Goal: Task Accomplishment & Management: Use online tool/utility

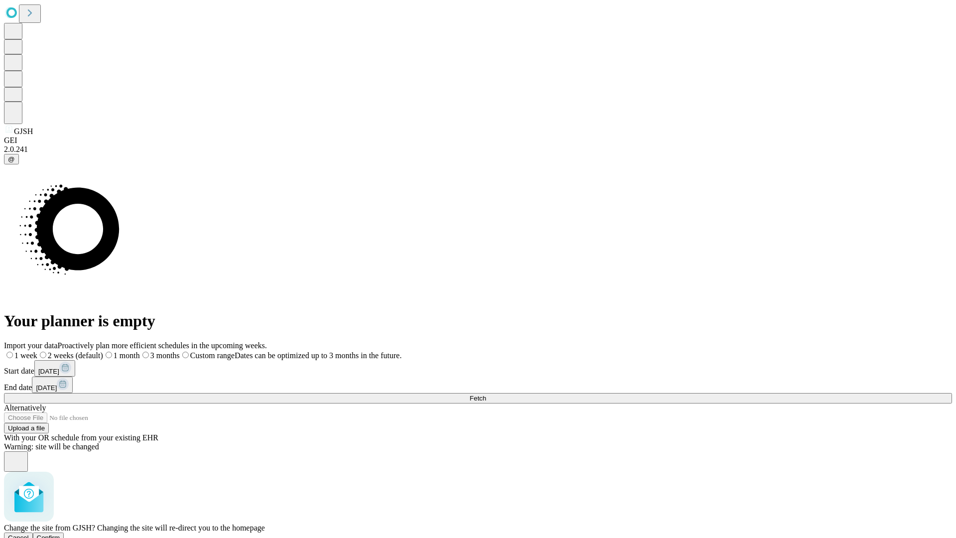
click at [60, 534] on span "Confirm" at bounding box center [48, 537] width 23 height 7
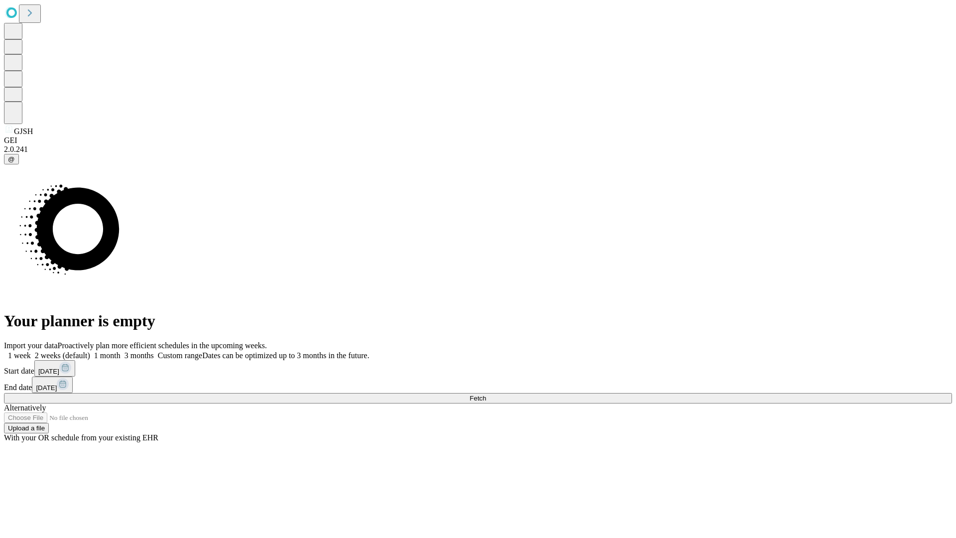
click at [90, 351] on label "2 weeks (default)" at bounding box center [60, 355] width 59 height 8
click at [486, 394] on span "Fetch" at bounding box center [478, 397] width 16 height 7
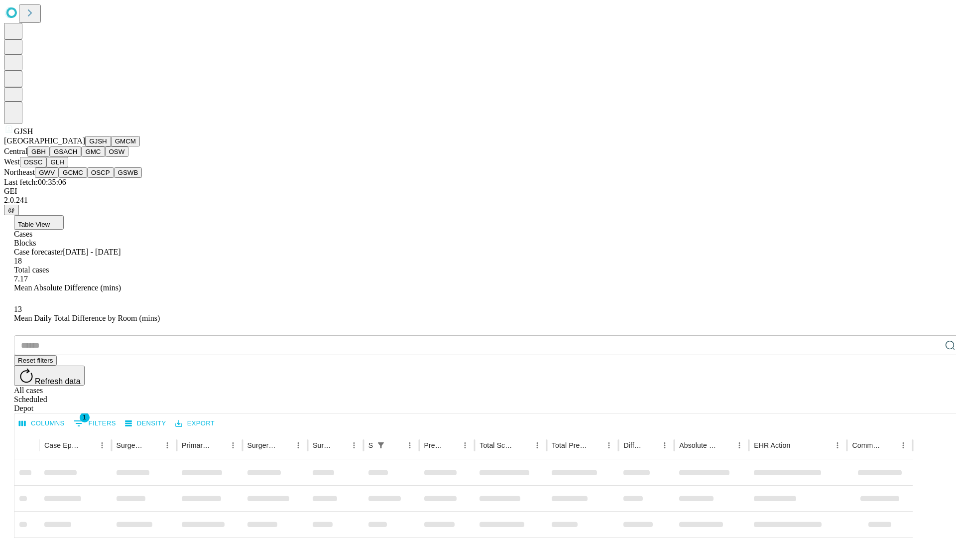
click at [111, 146] on button "GMCM" at bounding box center [125, 141] width 29 height 10
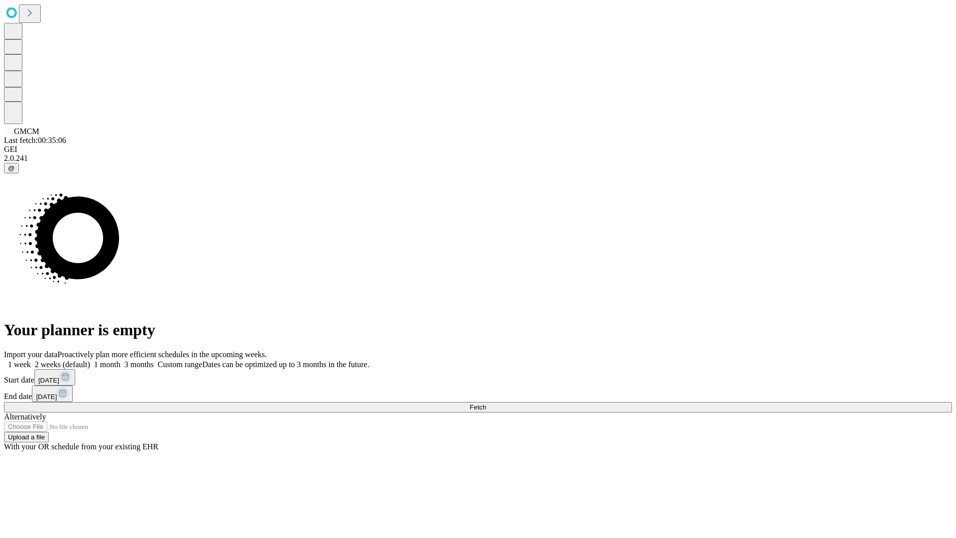
click at [90, 360] on label "2 weeks (default)" at bounding box center [60, 364] width 59 height 8
click at [486, 403] on span "Fetch" at bounding box center [478, 406] width 16 height 7
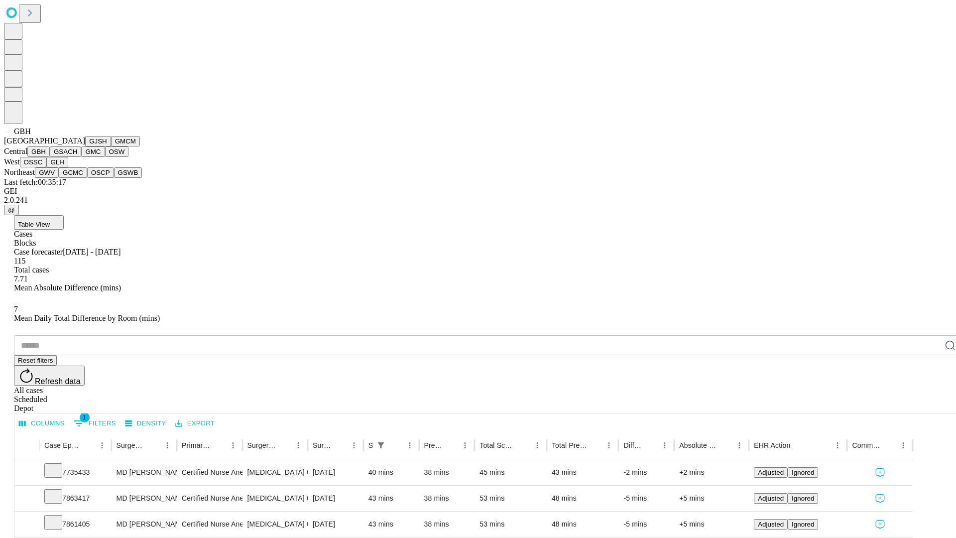
click at [77, 157] on button "GSACH" at bounding box center [65, 151] width 31 height 10
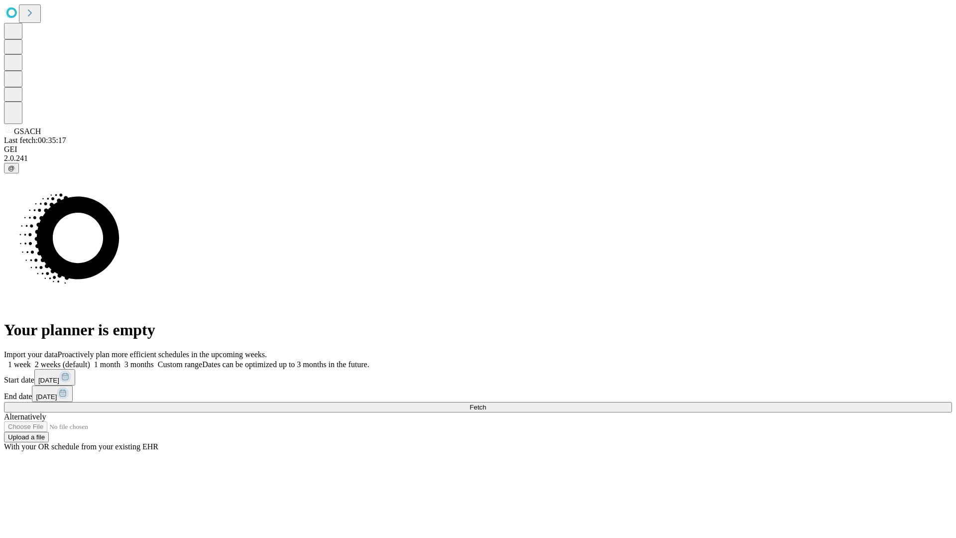
click at [90, 360] on label "2 weeks (default)" at bounding box center [60, 364] width 59 height 8
click at [486, 403] on span "Fetch" at bounding box center [478, 406] width 16 height 7
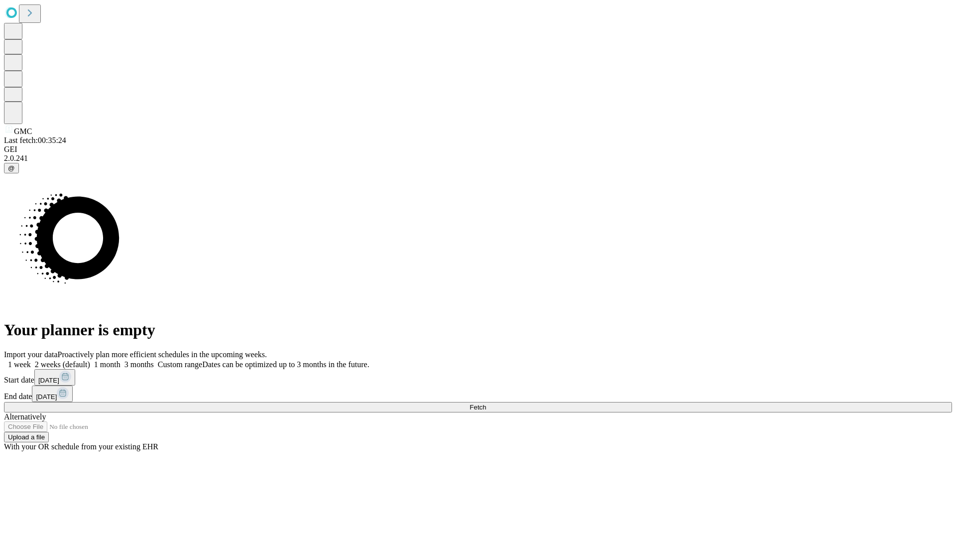
click at [90, 360] on label "2 weeks (default)" at bounding box center [60, 364] width 59 height 8
click at [486, 403] on span "Fetch" at bounding box center [478, 406] width 16 height 7
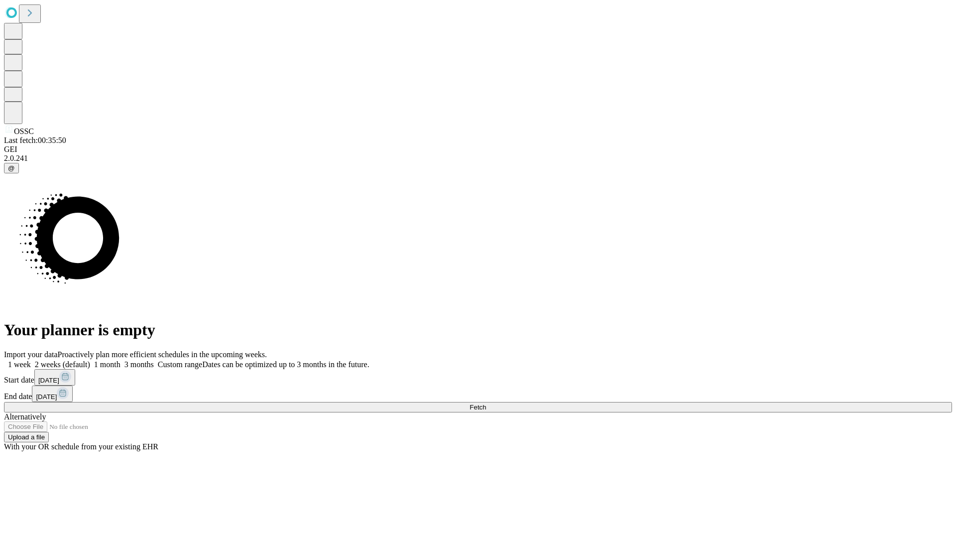
click at [90, 360] on label "2 weeks (default)" at bounding box center [60, 364] width 59 height 8
click at [486, 403] on span "Fetch" at bounding box center [478, 406] width 16 height 7
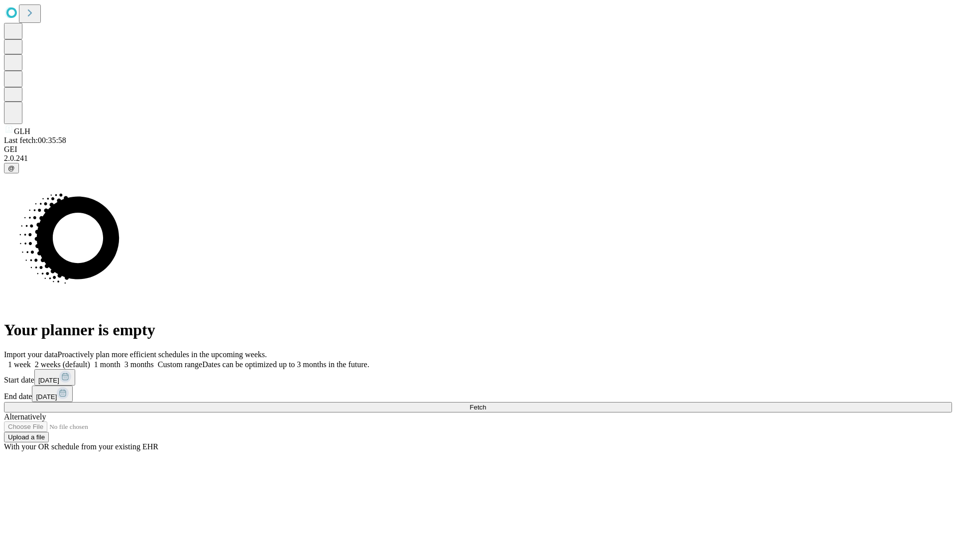
click at [90, 360] on label "2 weeks (default)" at bounding box center [60, 364] width 59 height 8
click at [486, 403] on span "Fetch" at bounding box center [478, 406] width 16 height 7
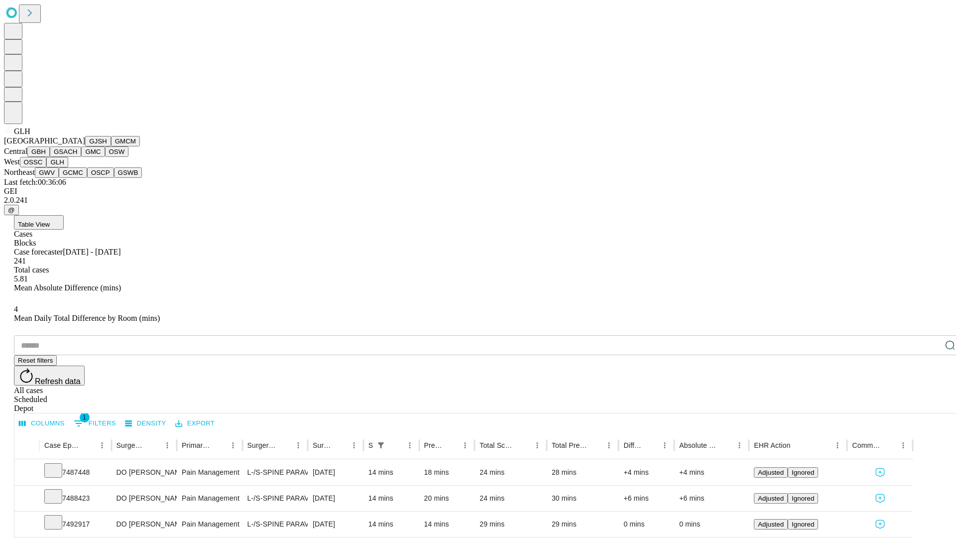
click at [59, 178] on button "GWV" at bounding box center [47, 172] width 24 height 10
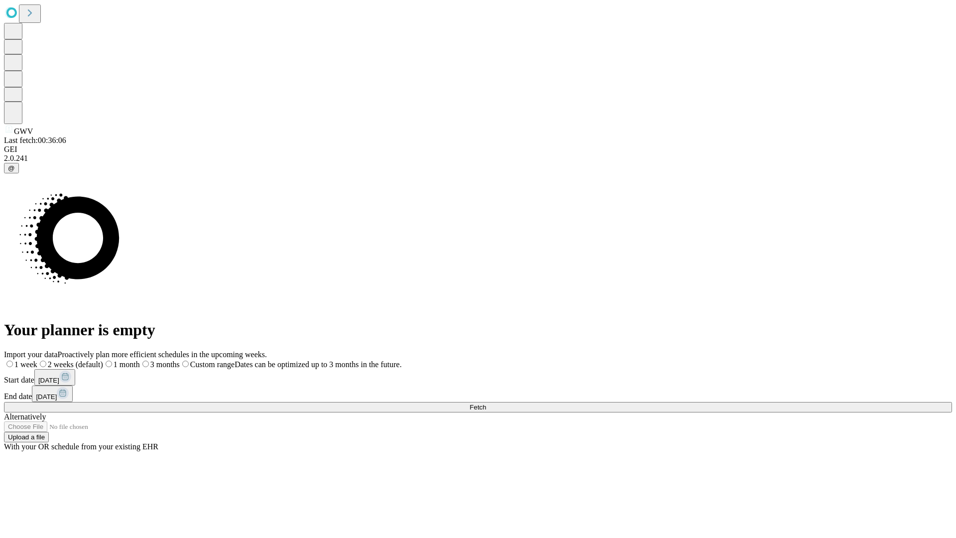
click at [103, 360] on label "2 weeks (default)" at bounding box center [70, 364] width 66 height 8
click at [486, 403] on span "Fetch" at bounding box center [478, 406] width 16 height 7
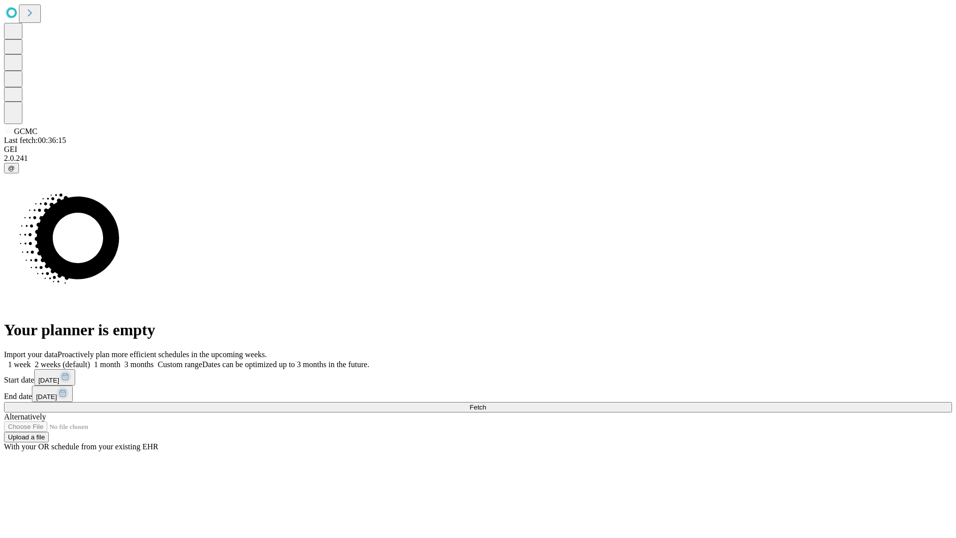
click at [90, 360] on label "2 weeks (default)" at bounding box center [60, 364] width 59 height 8
click at [486, 403] on span "Fetch" at bounding box center [478, 406] width 16 height 7
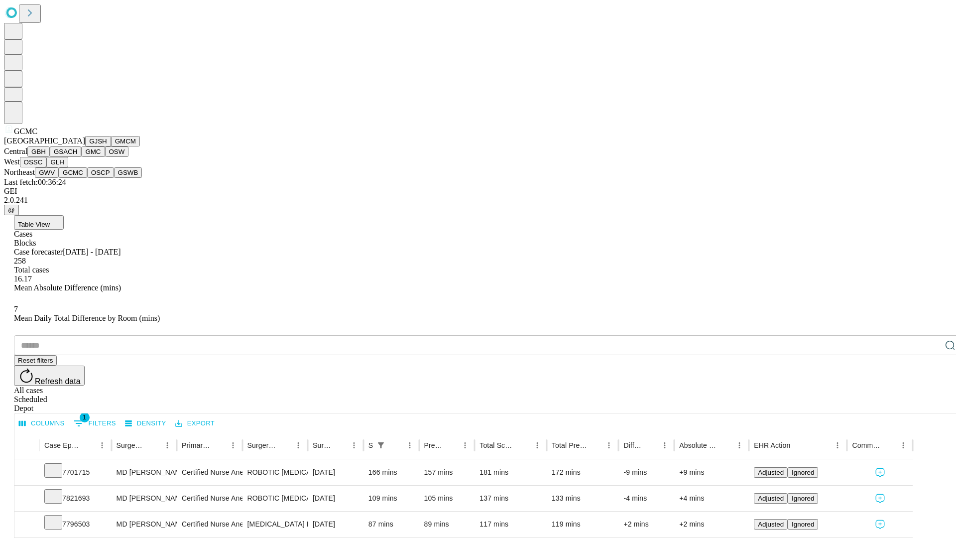
click at [87, 178] on button "OSCP" at bounding box center [100, 172] width 27 height 10
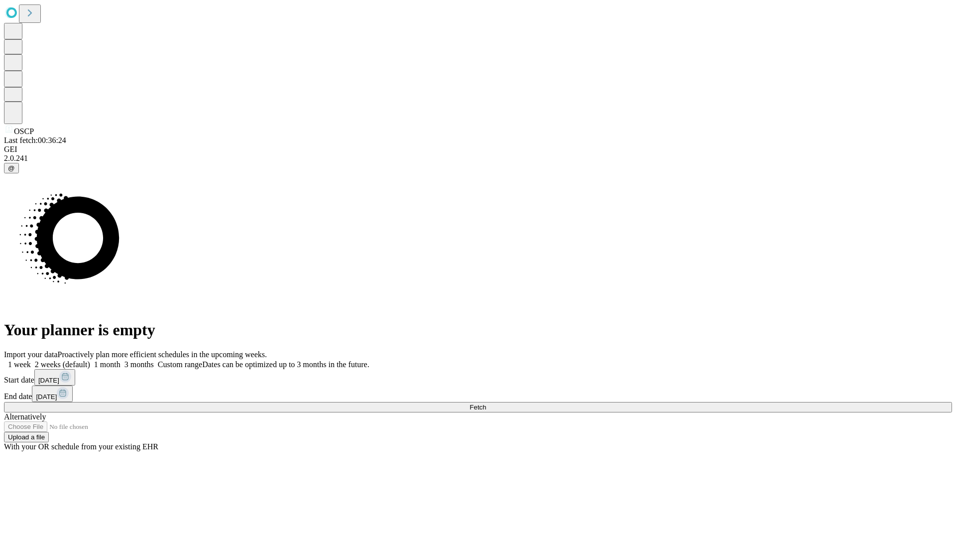
click at [486, 403] on span "Fetch" at bounding box center [478, 406] width 16 height 7
